Goal: Check status

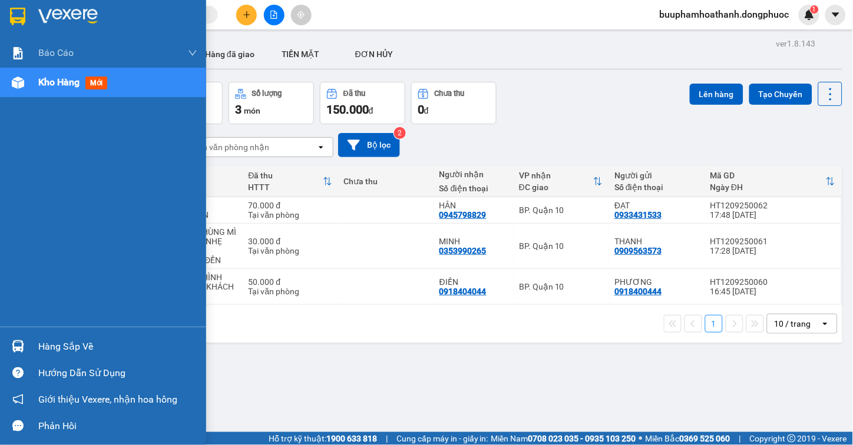
click at [69, 338] on div "Hàng sắp về" at bounding box center [117, 347] width 159 height 18
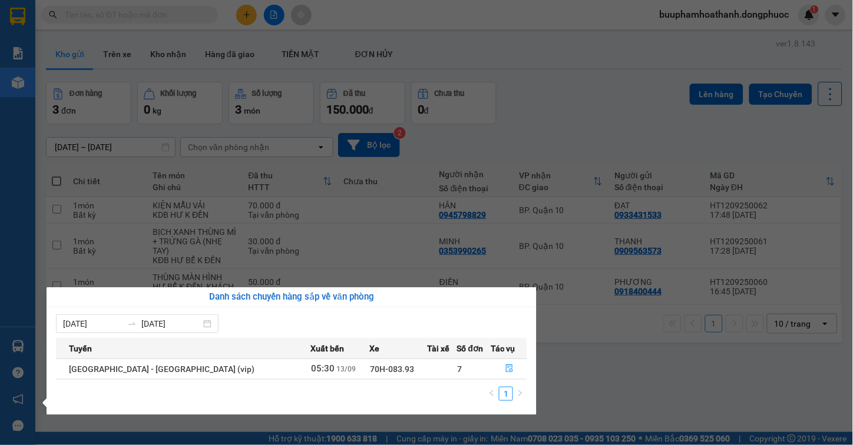
click at [588, 360] on section "Kết quả tìm kiếm ( 0 ) Bộ lọc Thuộc VP này Gửi 3 ngày gần nhất No Data buuphamh…" at bounding box center [426, 222] width 853 height 445
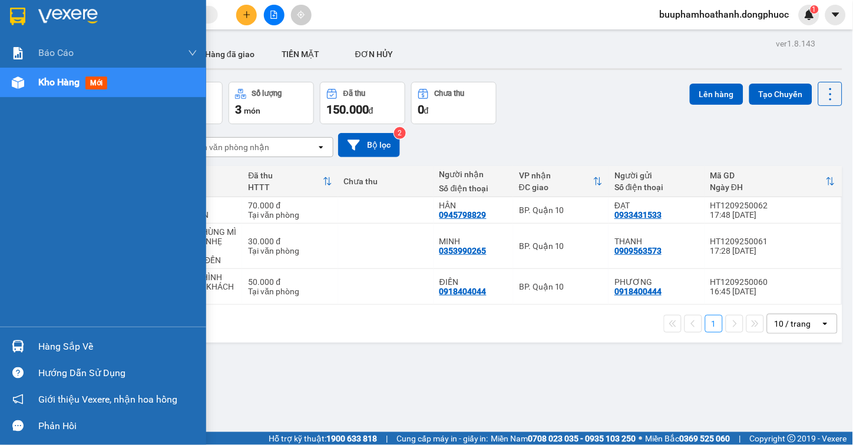
click at [58, 354] on div "Hàng sắp về" at bounding box center [117, 347] width 159 height 18
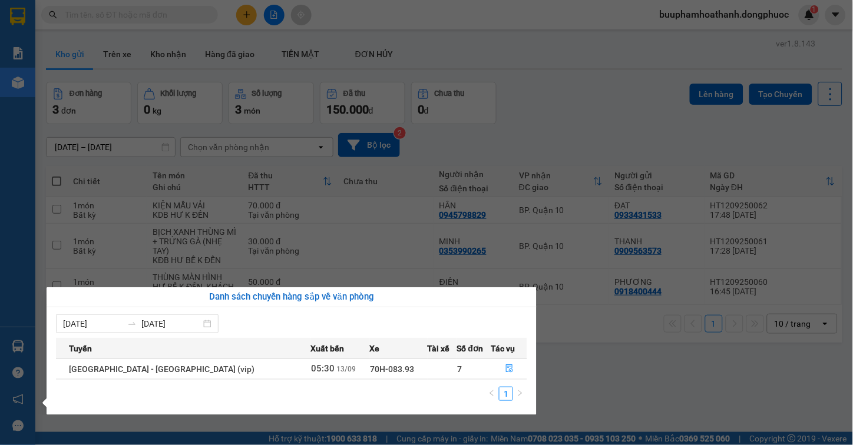
click at [617, 377] on section "Kết quả tìm kiếm ( 0 ) Bộ lọc Thuộc VP này Gửi 3 ngày gần nhất No Data buuphamh…" at bounding box center [426, 222] width 853 height 445
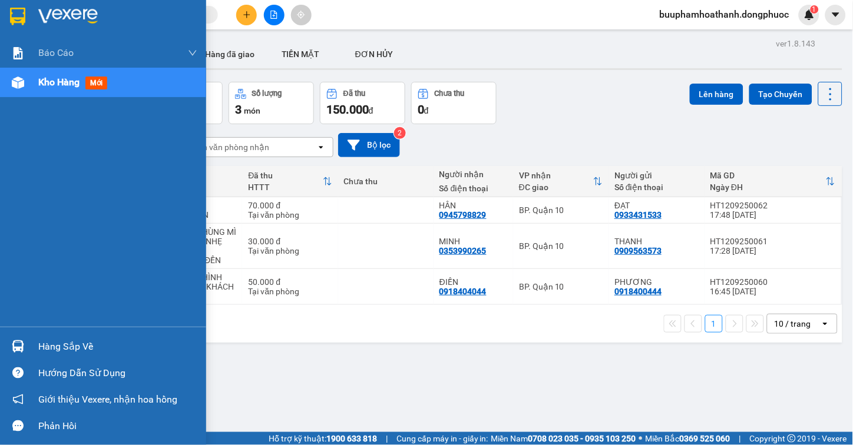
click at [42, 346] on div "Hàng sắp về" at bounding box center [117, 347] width 159 height 18
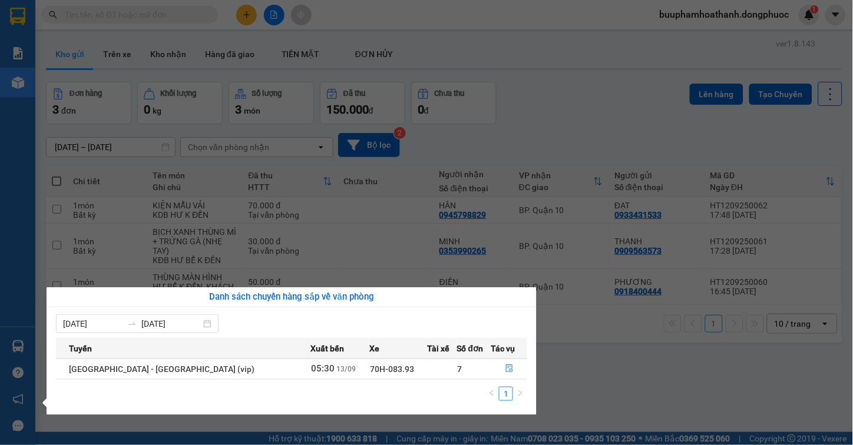
click at [620, 368] on section "Kết quả tìm kiếm ( 0 ) Bộ lọc Thuộc VP này Gửi 3 ngày gần nhất No Data buuphamh…" at bounding box center [426, 222] width 853 height 445
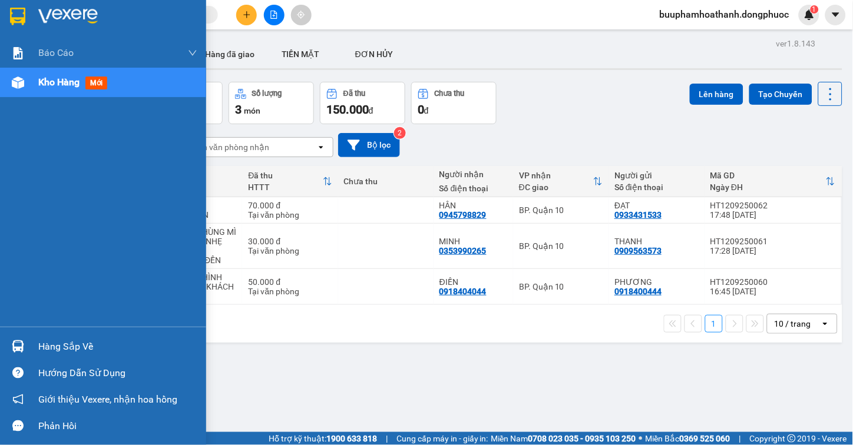
click at [55, 348] on div "Hàng sắp về" at bounding box center [117, 347] width 159 height 18
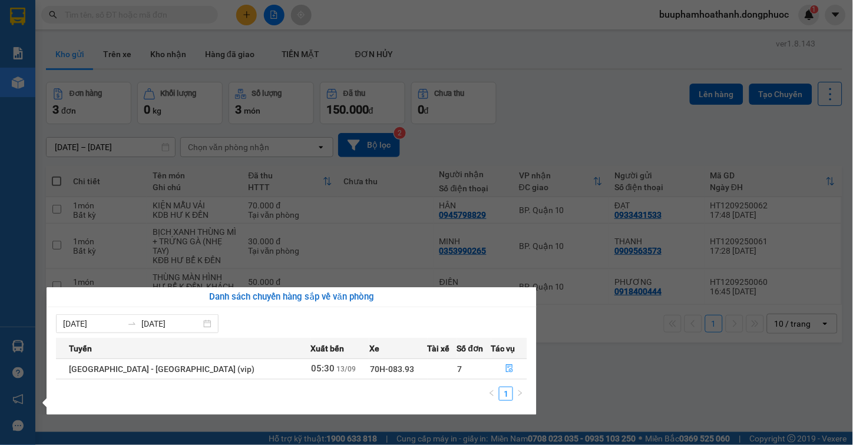
click at [583, 380] on section "Kết quả tìm kiếm ( 0 ) Bộ lọc Thuộc VP này Gửi 3 ngày gần nhất No Data buuphamh…" at bounding box center [426, 222] width 853 height 445
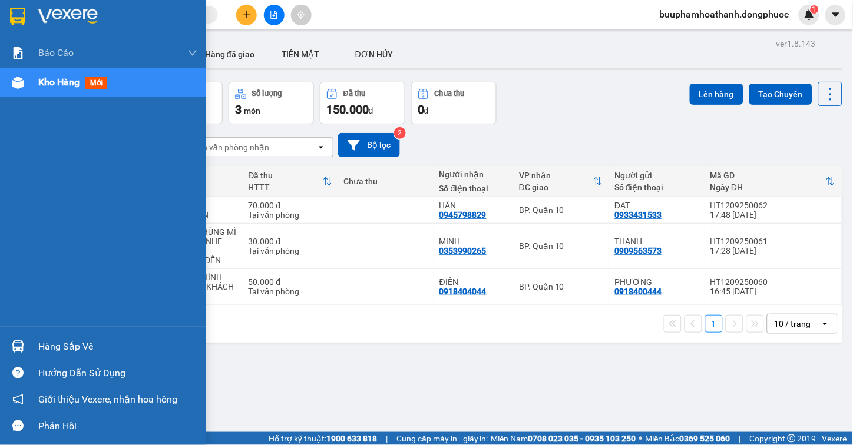
click at [77, 344] on div "Hàng sắp về" at bounding box center [117, 347] width 159 height 18
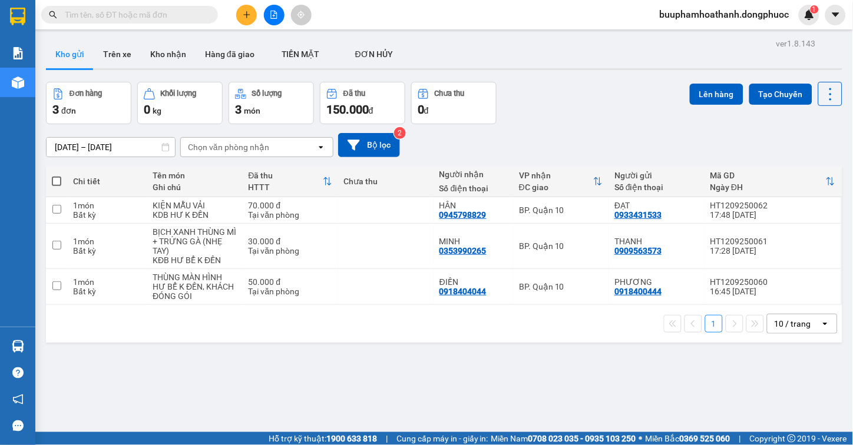
click at [591, 363] on section "Kết quả tìm kiếm ( 0 ) Bộ lọc Thuộc VP này Gửi 3 ngày gần nhất No Data buuphamh…" at bounding box center [426, 222] width 853 height 445
